Goal: Information Seeking & Learning: Check status

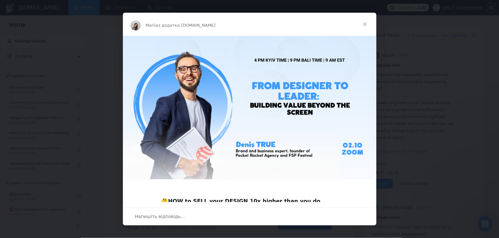
click at [365, 24] on span "Закрити" at bounding box center [365, 24] width 23 height 23
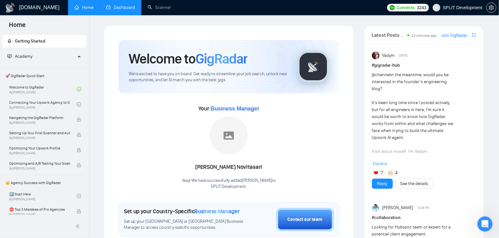
click at [124, 8] on link "Dashboard" at bounding box center [120, 7] width 29 height 5
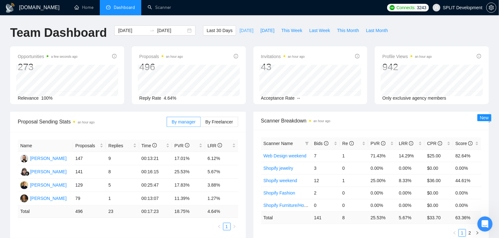
click at [240, 31] on span "[DATE]" at bounding box center [247, 30] width 14 height 7
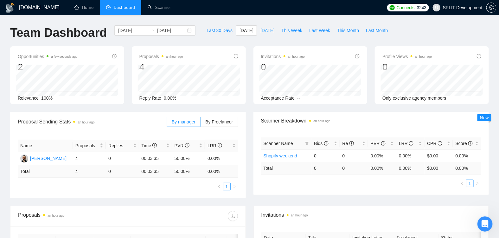
click at [267, 31] on span "[DATE]" at bounding box center [268, 30] width 14 height 7
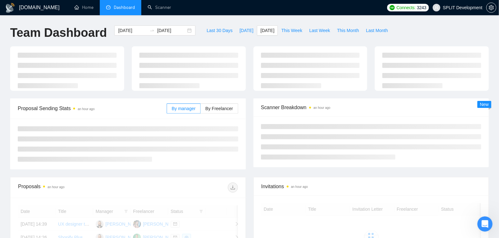
type input "[DATE]"
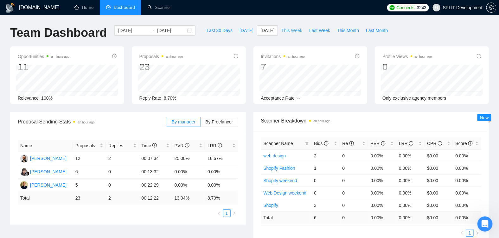
click at [294, 30] on span "This Week" at bounding box center [291, 30] width 21 height 7
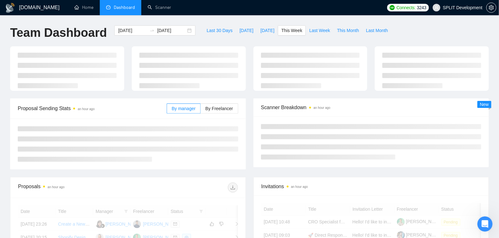
type input "[DATE]"
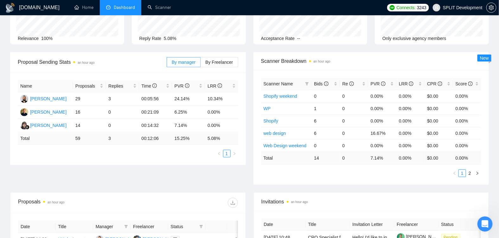
scroll to position [58, 0]
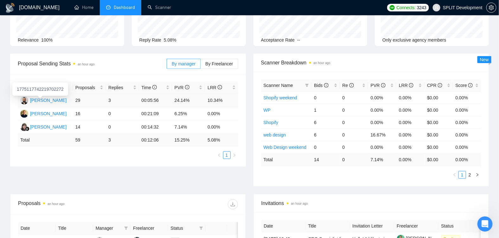
click at [53, 101] on div "[PERSON_NAME]" at bounding box center [48, 100] width 36 height 7
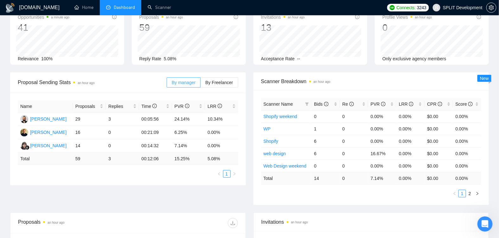
scroll to position [33, 0]
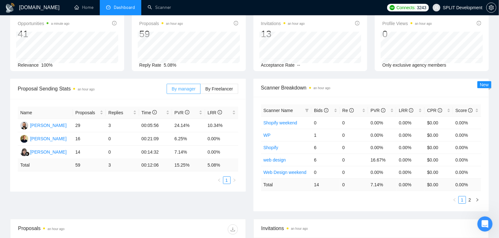
click at [190, 90] on span "By manager" at bounding box center [184, 88] width 24 height 5
click at [167, 90] on input "By manager" at bounding box center [167, 90] width 0 height 0
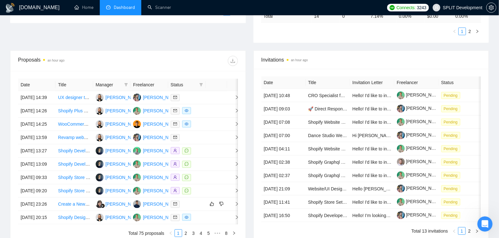
scroll to position [205, 0]
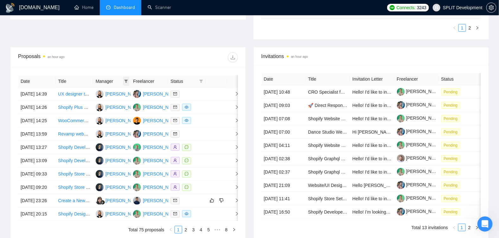
click at [126, 80] on icon "filter" at bounding box center [126, 81] width 3 height 3
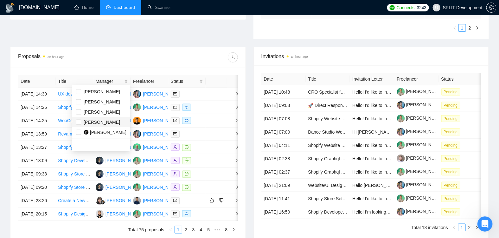
click at [110, 121] on span "[PERSON_NAME]" at bounding box center [102, 121] width 36 height 5
checkbox input "true"
click at [103, 122] on span "[PERSON_NAME]" at bounding box center [102, 121] width 36 height 5
checkbox input "true"
click at [140, 57] on div at bounding box center [183, 57] width 110 height 10
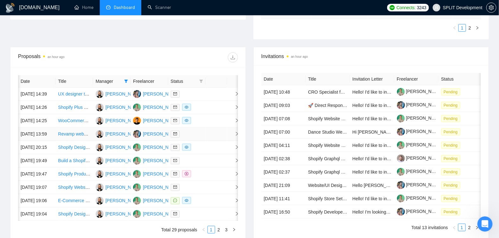
scroll to position [0, 2]
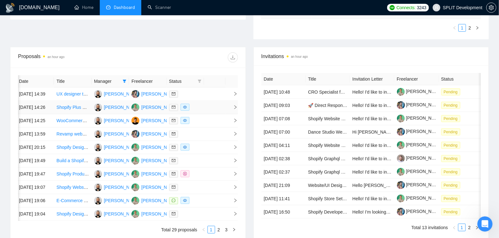
click at [235, 109] on icon "right" at bounding box center [235, 107] width 4 height 4
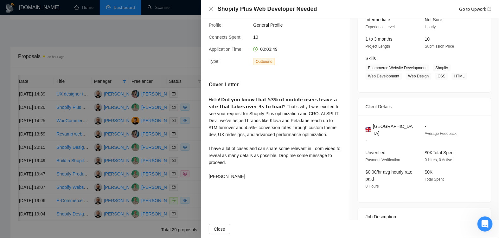
scroll to position [69, 0]
click at [159, 48] on div at bounding box center [249, 119] width 499 height 238
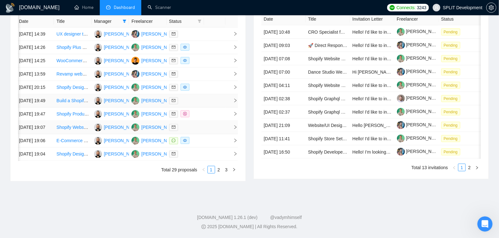
scroll to position [309, 0]
click at [236, 143] on icon "right" at bounding box center [235, 140] width 4 height 4
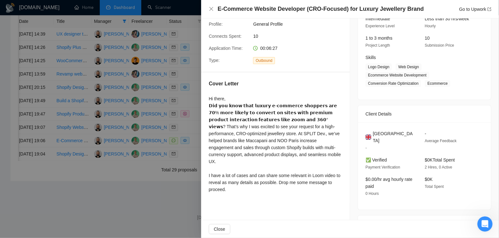
click at [190, 126] on div at bounding box center [249, 119] width 499 height 238
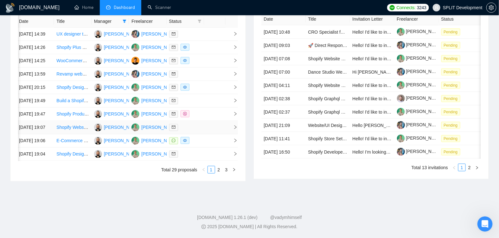
scroll to position [304, 0]
click at [234, 171] on icon "right" at bounding box center [234, 169] width 2 height 3
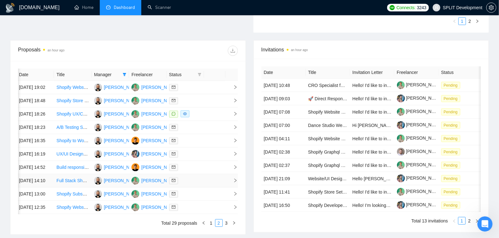
scroll to position [245, 0]
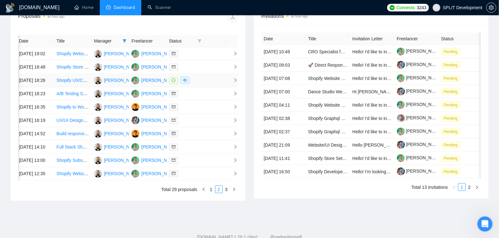
click at [234, 82] on icon "right" at bounding box center [235, 80] width 4 height 4
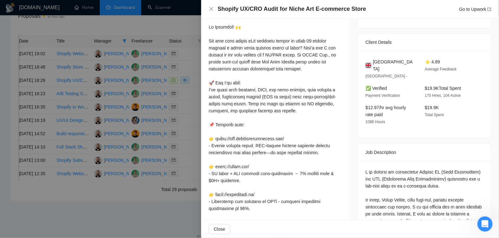
scroll to position [140, 0]
click at [192, 132] on div at bounding box center [249, 119] width 499 height 238
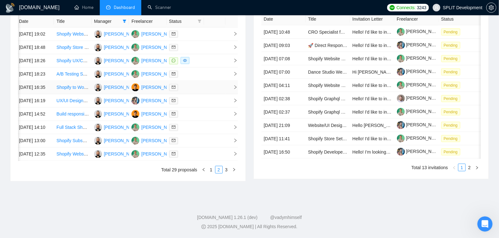
scroll to position [316, 0]
click at [234, 171] on icon "right" at bounding box center [234, 170] width 4 height 4
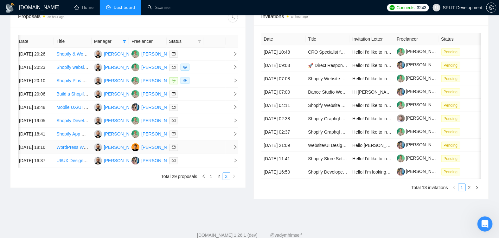
scroll to position [238, 0]
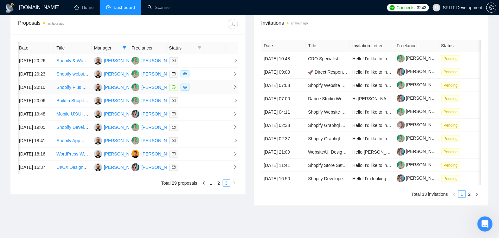
click at [235, 89] on icon "right" at bounding box center [236, 87] width 2 height 4
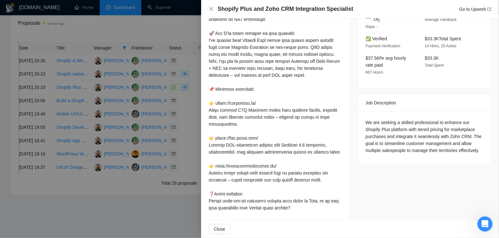
scroll to position [0, 0]
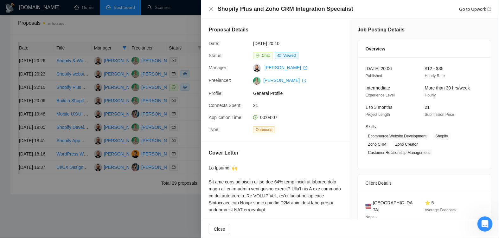
click at [194, 148] on div at bounding box center [249, 119] width 499 height 238
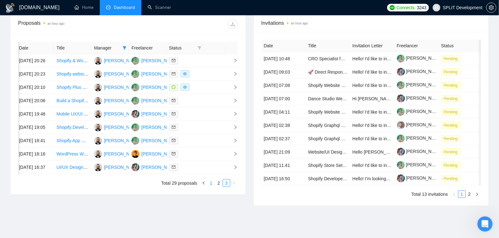
click at [213, 186] on link "1" at bounding box center [211, 182] width 7 height 7
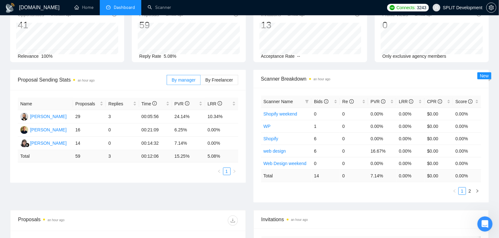
scroll to position [44, 0]
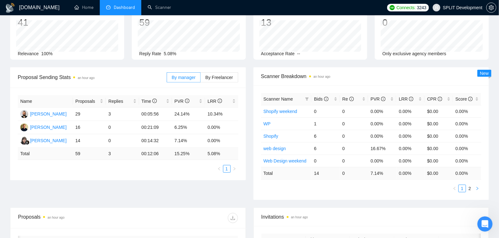
click at [478, 188] on icon "right" at bounding box center [478, 188] width 4 height 4
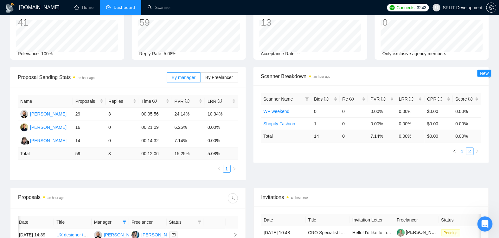
click at [462, 150] on link "1" at bounding box center [462, 151] width 7 height 7
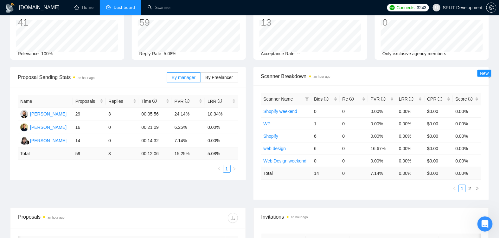
scroll to position [0, 0]
